Goal: Task Accomplishment & Management: Use online tool/utility

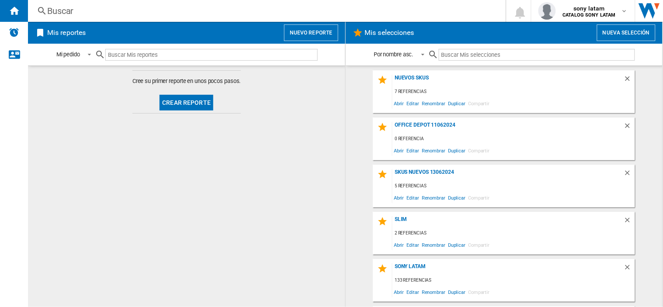
click at [308, 29] on button "Nuevo reporte" at bounding box center [311, 32] width 54 height 17
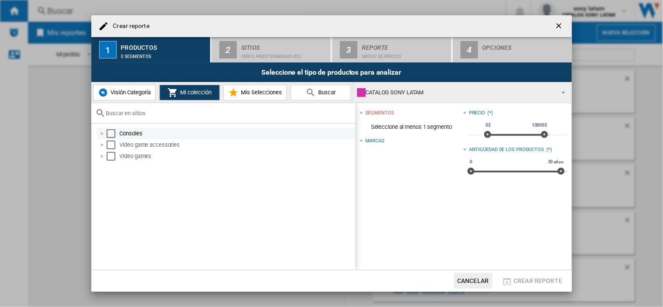
click at [114, 135] on div "Select" at bounding box center [111, 133] width 9 height 9
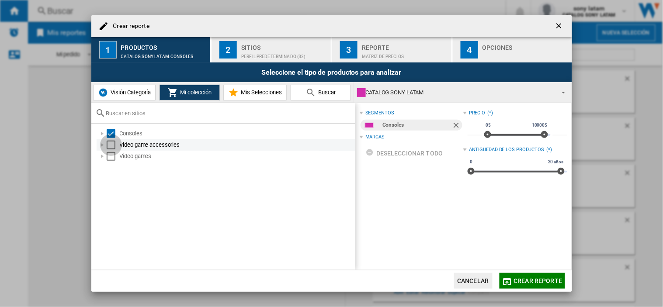
click at [109, 144] on div "Select" at bounding box center [111, 145] width 9 height 9
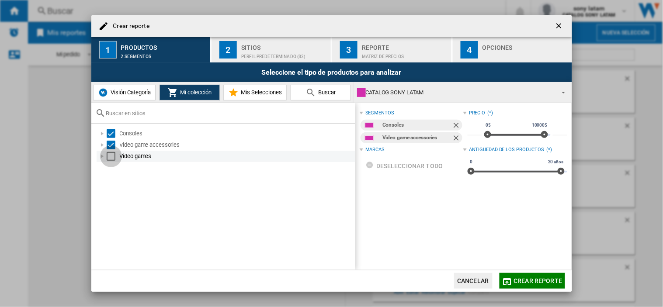
click at [110, 158] on div "Select" at bounding box center [111, 156] width 9 height 9
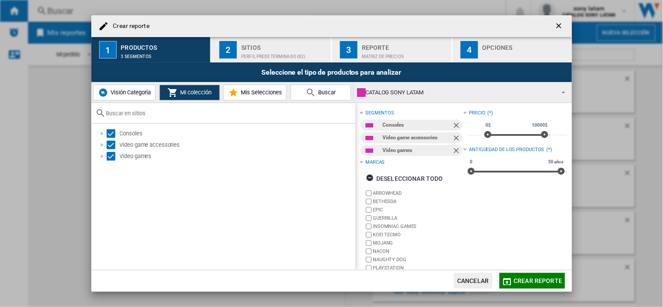
click at [262, 60] on button "2 Sitios Perfil predeterminado (82)" at bounding box center [271, 49] width 120 height 25
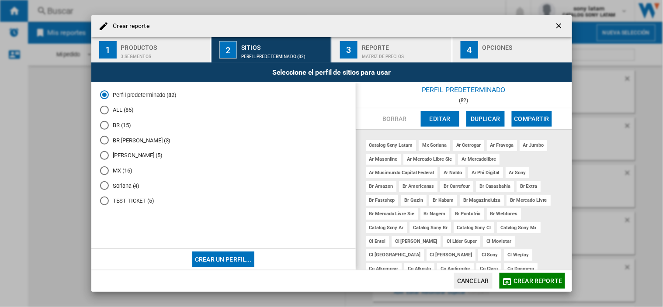
drag, startPoint x: 102, startPoint y: 111, endPoint x: 403, endPoint y: 111, distance: 300.6
click at [103, 111] on div "ALL (85)" at bounding box center [104, 110] width 9 height 9
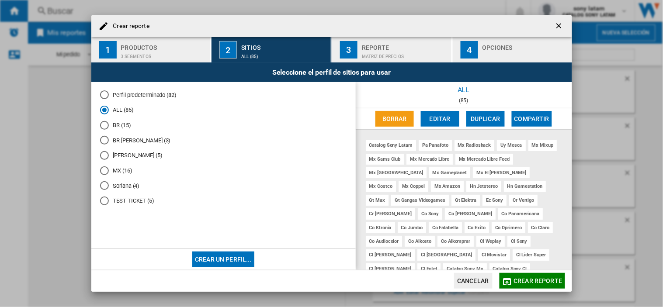
click at [431, 114] on button "Editar" at bounding box center [440, 119] width 38 height 16
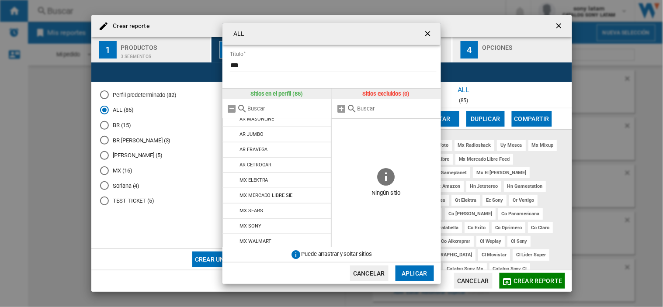
scroll to position [1019, 0]
click at [361, 130] on span at bounding box center [386, 142] width 109 height 47
click at [426, 36] on ng-md-icon "getI18NText('BUTTONS.CLOSE_DIALOG')" at bounding box center [428, 34] width 10 height 10
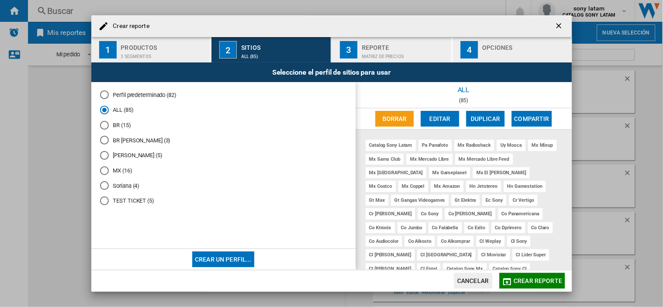
click at [557, 33] on button "button" at bounding box center [559, 25] width 17 height 17
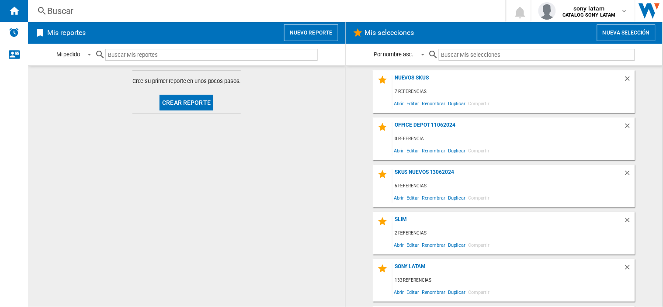
click at [317, 42] on div "Mis reportes Nuevo reporte" at bounding box center [186, 33] width 317 height 22
click at [321, 35] on button "Nuevo reporte" at bounding box center [311, 32] width 54 height 17
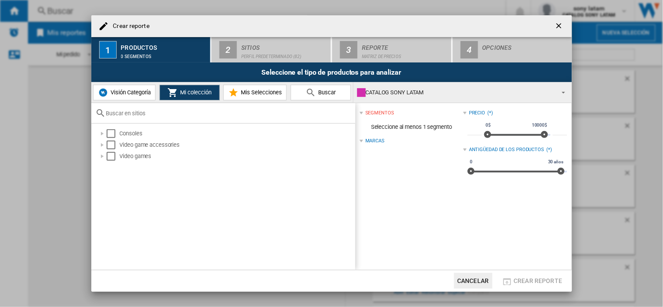
click at [139, 95] on span "Visión Categoría" at bounding box center [129, 92] width 42 height 7
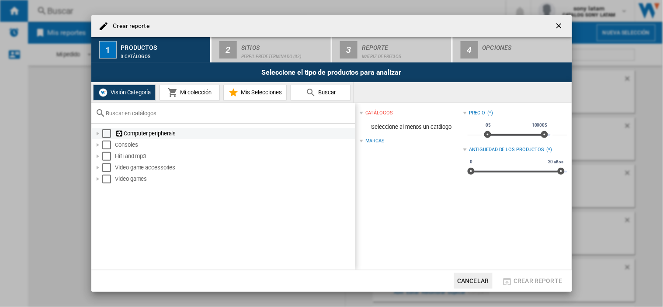
click at [109, 137] on div "Select" at bounding box center [106, 133] width 9 height 9
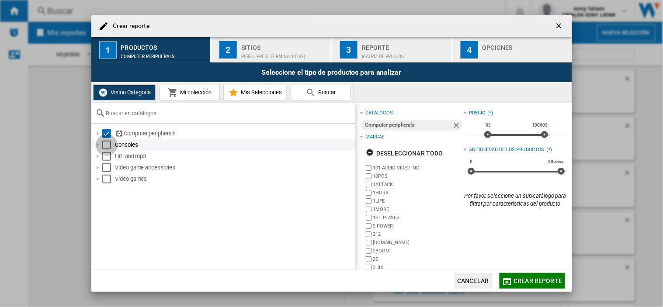
click at [107, 143] on div "Select" at bounding box center [106, 145] width 9 height 9
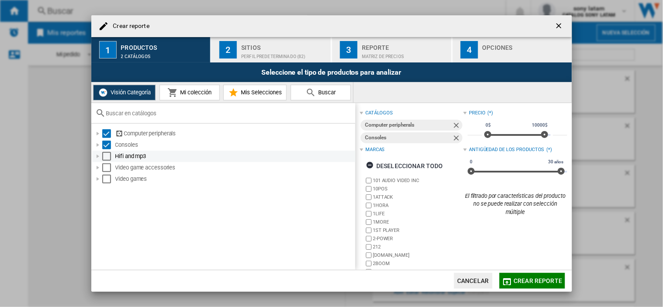
click at [105, 152] on div "Hifi and mp3" at bounding box center [223, 156] width 263 height 11
click at [108, 152] on div "Select" at bounding box center [106, 156] width 9 height 9
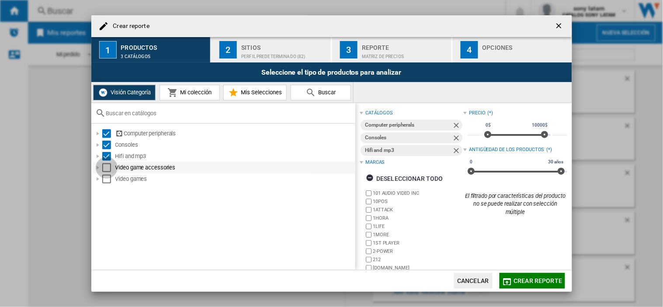
click at [107, 167] on div "Select" at bounding box center [106, 167] width 9 height 9
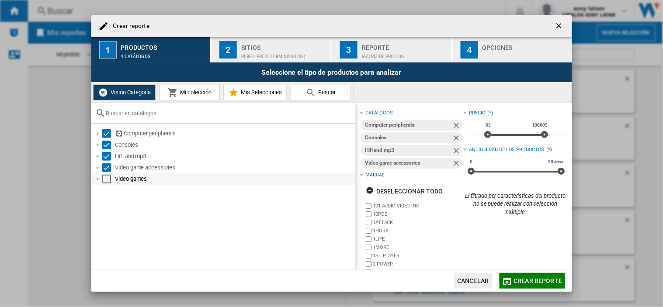
click at [103, 177] on div "Select" at bounding box center [106, 179] width 9 height 9
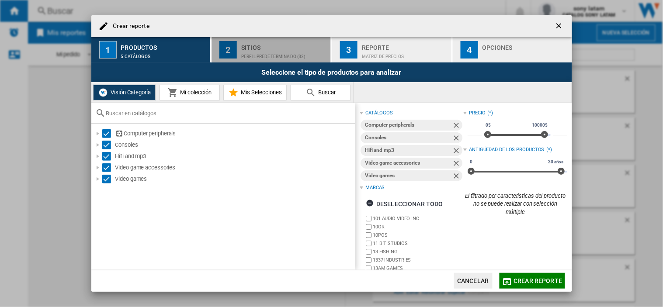
drag, startPoint x: 290, startPoint y: 62, endPoint x: 287, endPoint y: 55, distance: 7.5
click at [289, 62] on button "2 Sitios Perfil predeterminado (82)" at bounding box center [271, 49] width 120 height 25
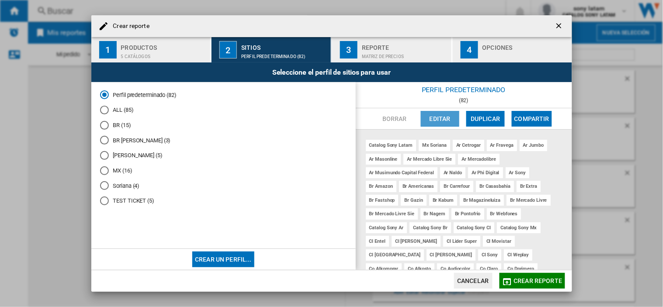
click at [438, 121] on button "Editar" at bounding box center [440, 119] width 38 height 16
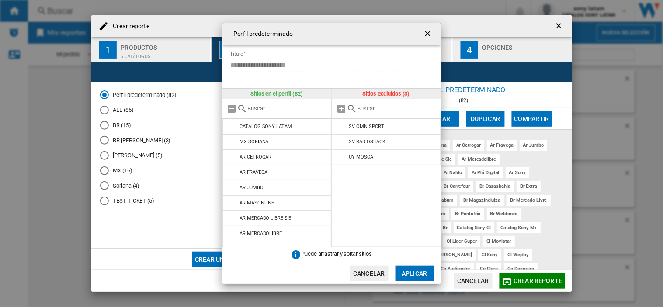
drag, startPoint x: 427, startPoint y: 33, endPoint x: 277, endPoint y: 59, distance: 152.9
click at [427, 34] on ng-md-icon "getI18NText('BUTTONS.CLOSE_DIALOG')" at bounding box center [428, 34] width 10 height 10
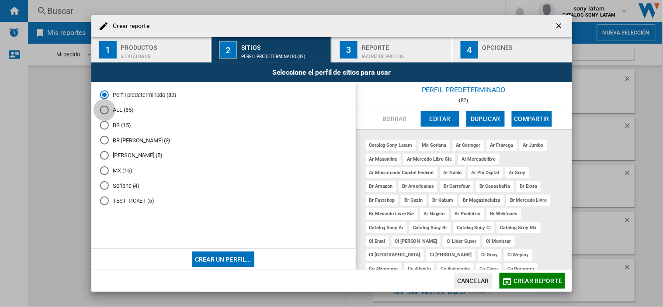
click at [102, 112] on div "ALL (85)" at bounding box center [104, 110] width 9 height 9
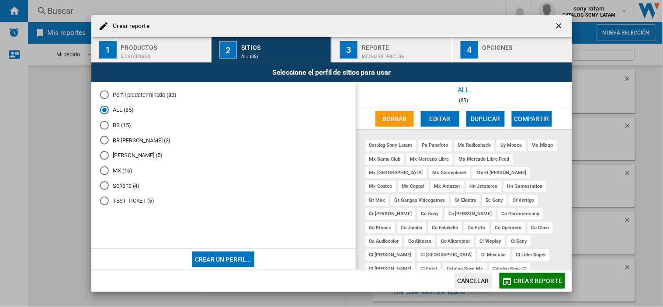
click at [381, 55] on div "Matriz de precios" at bounding box center [405, 54] width 86 height 9
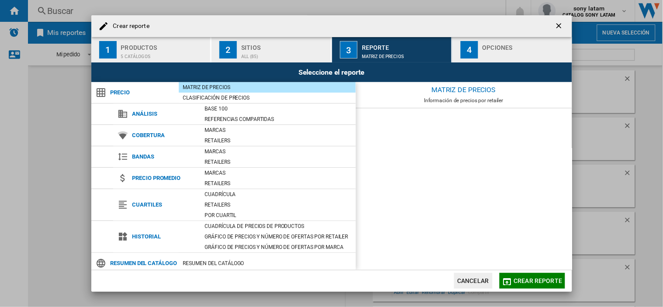
click at [274, 46] on div "Sitios" at bounding box center [284, 45] width 86 height 9
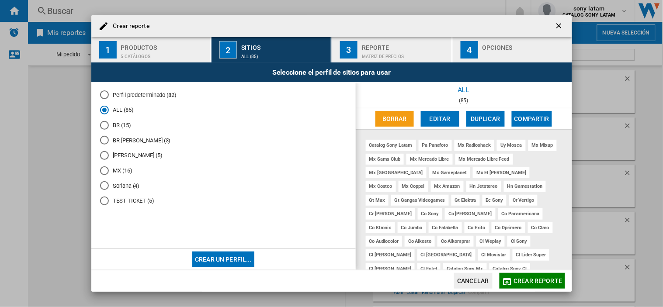
click at [440, 119] on button "Editar" at bounding box center [440, 119] width 38 height 16
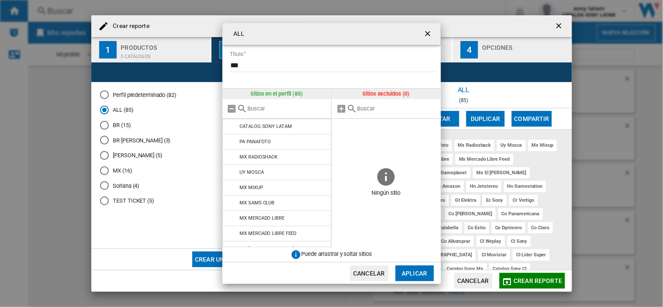
click at [425, 34] on ng-md-icon "getI18NText('BUTTONS.CLOSE_DIALOG')" at bounding box center [428, 34] width 10 height 10
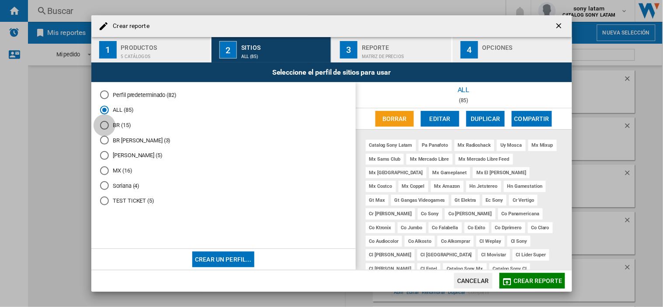
click at [105, 127] on div "BR (15)" at bounding box center [104, 125] width 9 height 9
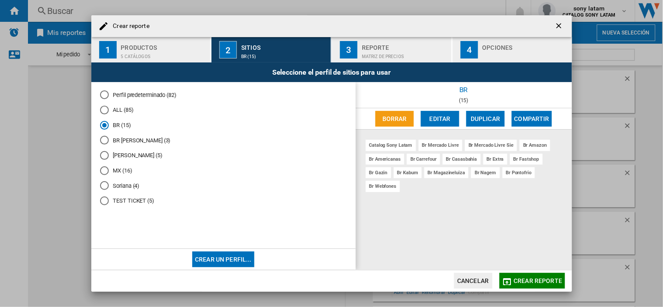
click at [389, 56] on div "Matriz de precios" at bounding box center [405, 54] width 86 height 9
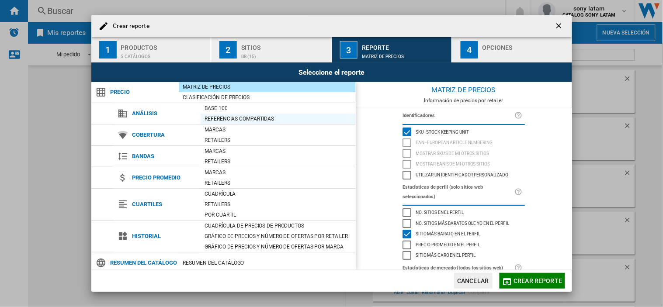
scroll to position [0, 0]
click at [291, 51] on div "BR (15)" at bounding box center [284, 54] width 86 height 9
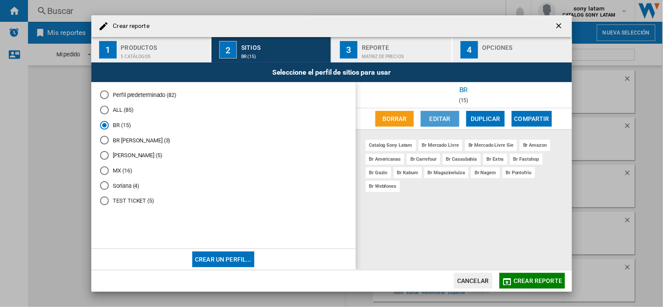
click at [446, 119] on button "Editar" at bounding box center [440, 119] width 38 height 16
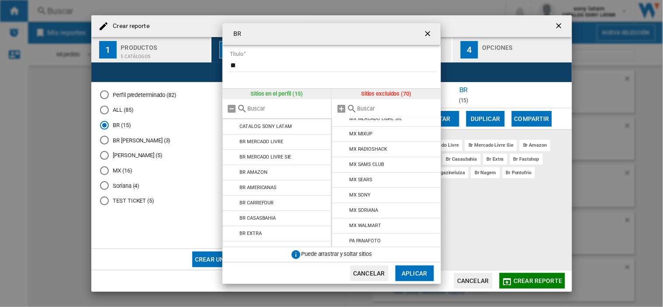
scroll to position [825, 0]
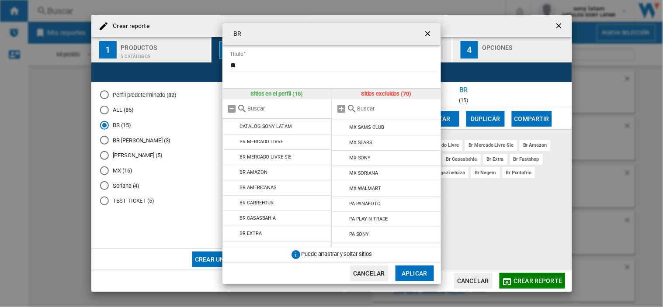
click at [535, 55] on div "BR Título ** Sitios en el perfil (15) CATALOG SONY LATAM BR MERCADO LIVRE BR ME…" at bounding box center [331, 153] width 663 height 307
click at [424, 34] on ng-md-icon "getI18NText('BUTTONS.CLOSE_DIALOG')" at bounding box center [428, 34] width 10 height 10
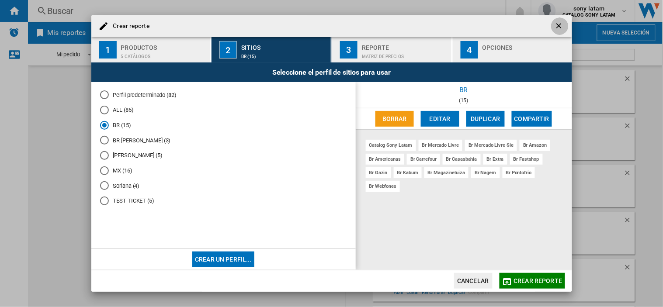
click at [560, 27] on ng-md-icon "getI18NText('BUTTONS.CLOSE_DIALOG')" at bounding box center [559, 26] width 10 height 10
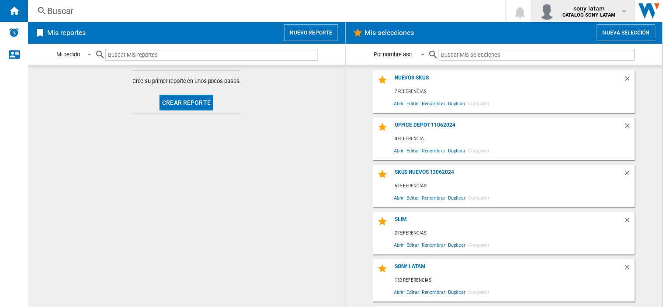
click at [586, 12] on b "CATALOG SONY LATAM" at bounding box center [589, 15] width 53 height 6
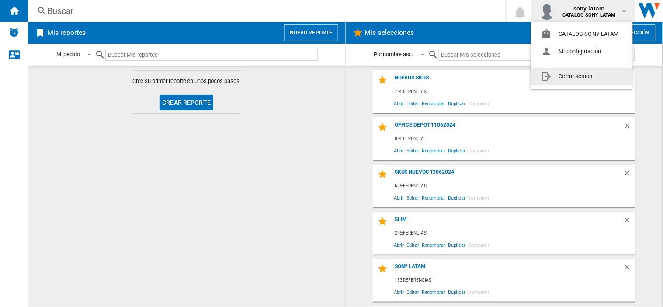
click at [578, 79] on button "Cerrar sesión" at bounding box center [582, 76] width 102 height 17
